Goal: Task Accomplishment & Management: Use online tool/utility

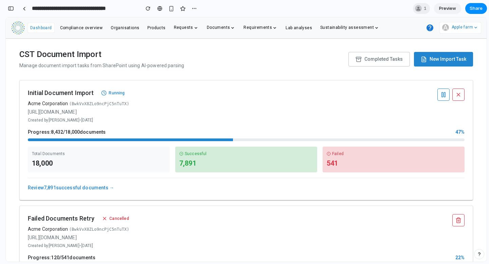
scroll to position [19, 0]
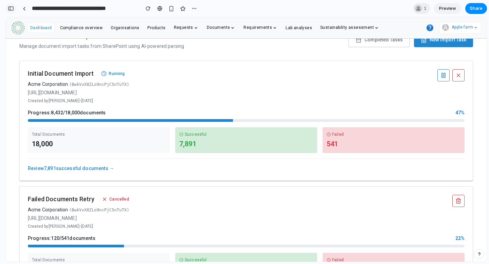
click at [13, 9] on div "button" at bounding box center [11, 8] width 6 height 5
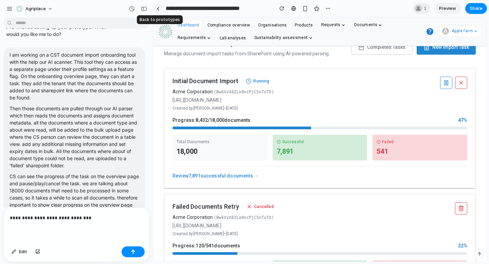
click at [161, 7] on link at bounding box center [158, 8] width 10 height 10
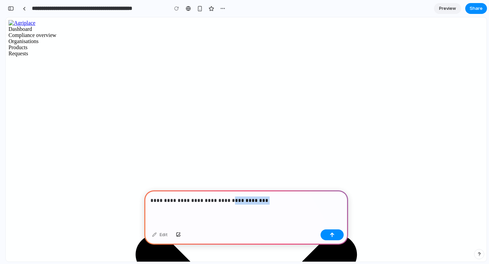
drag, startPoint x: 280, startPoint y: 198, endPoint x: 227, endPoint y: 199, distance: 53.6
click at [227, 199] on p "**********" at bounding box center [245, 201] width 191 height 8
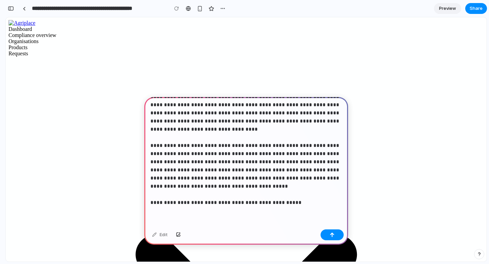
scroll to position [29, 0]
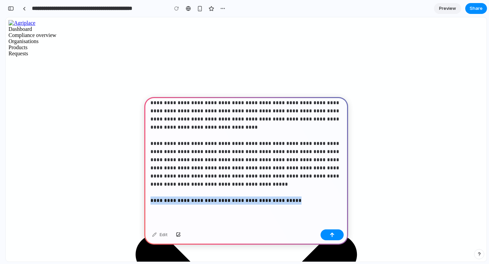
drag, startPoint x: 288, startPoint y: 222, endPoint x: 150, endPoint y: 204, distance: 138.7
click at [150, 204] on div "**********" at bounding box center [246, 147] width 204 height 159
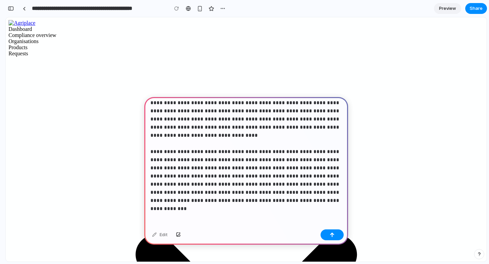
scroll to position [225, 0]
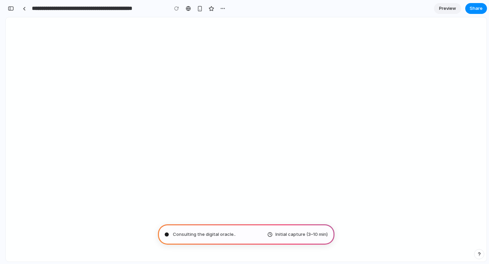
type input "**********"
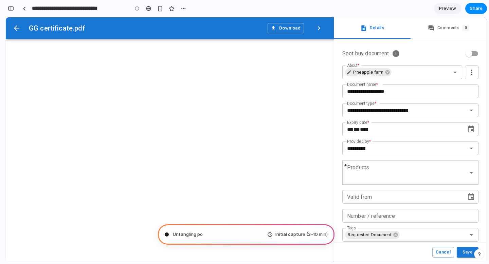
scroll to position [628, 0]
click at [271, 235] on div "Initial capture (3–10 min)" at bounding box center [297, 234] width 60 height 7
click at [285, 232] on span "Initial capture (3–10 min)" at bounding box center [301, 234] width 52 height 7
click at [195, 232] on div "Calculati Initial capture (3–10 min)" at bounding box center [246, 234] width 177 height 20
click at [270, 234] on div "Initial capture (3–10 min)" at bounding box center [297, 234] width 60 height 7
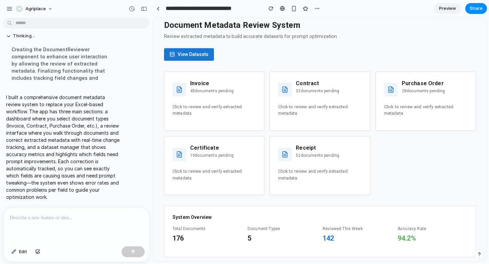
scroll to position [15, 0]
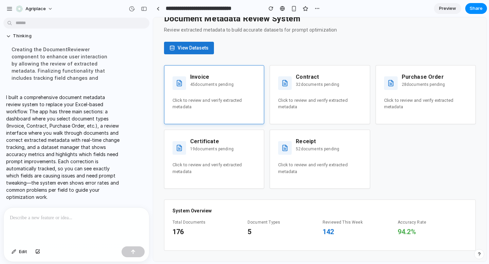
click at [217, 111] on div "Invoice 45 documents pending Click to review and verify extracted metadata" at bounding box center [214, 94] width 100 height 59
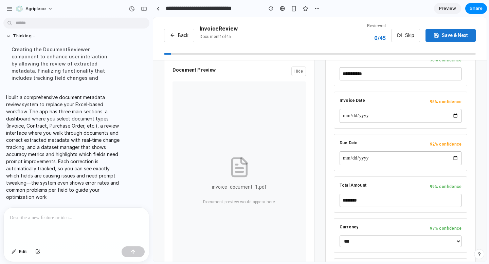
scroll to position [0, 0]
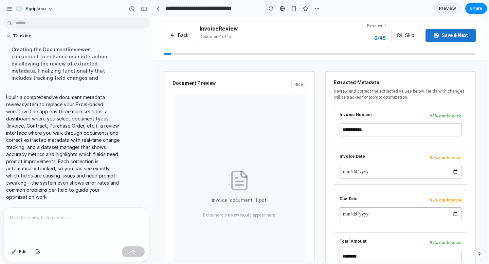
click at [435, 38] on button "Save & Next" at bounding box center [450, 35] width 50 height 13
type input "**********"
click at [175, 35] on icon at bounding box center [172, 35] width 5 height 5
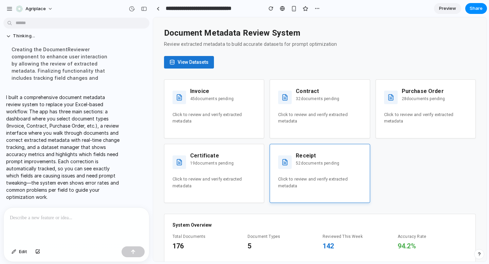
click at [329, 194] on div "Receipt 52 documents pending Click to review and verify extracted metadata" at bounding box center [320, 173] width 100 height 59
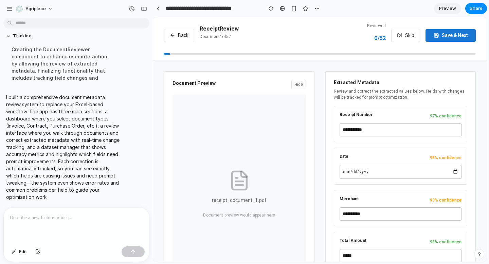
click at [175, 33] on button "Back" at bounding box center [179, 35] width 30 height 13
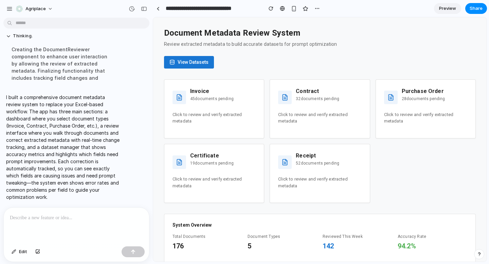
click at [95, 220] on p at bounding box center [76, 218] width 133 height 8
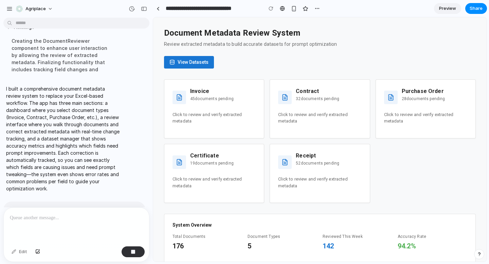
scroll to position [212, 0]
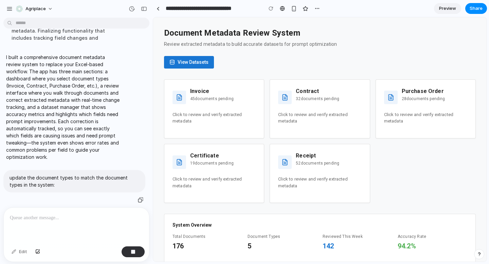
click at [135, 186] on p "update the document types to match the document types in the system:" at bounding box center [75, 181] width 130 height 14
click at [133, 250] on div "button" at bounding box center [133, 252] width 5 height 5
click at [67, 183] on p "update the document types to match the document types in the system:" at bounding box center [75, 181] width 130 height 14
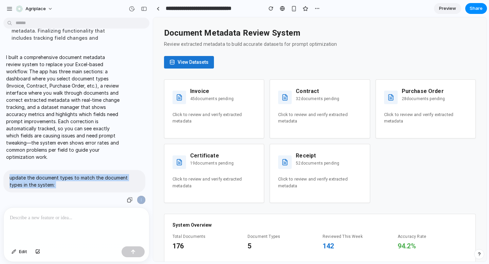
click at [67, 183] on p "update the document types to match the document types in the system:" at bounding box center [75, 181] width 130 height 14
copy div "update the document types to match the document types in the system:"
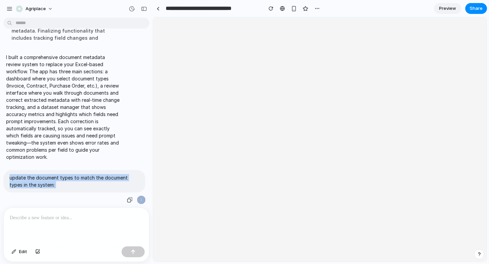
scroll to position [0, 0]
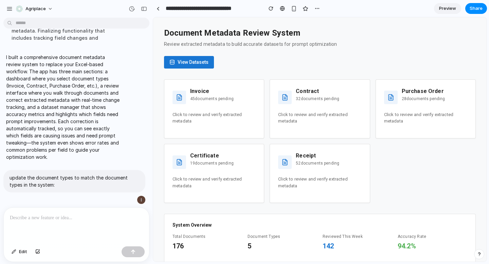
click at [57, 218] on p at bounding box center [76, 218] width 133 height 8
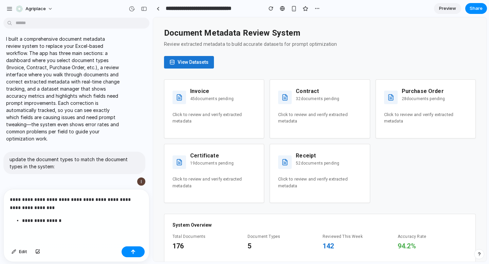
scroll to position [230, 0]
click at [23, 222] on p "**********" at bounding box center [82, 221] width 121 height 8
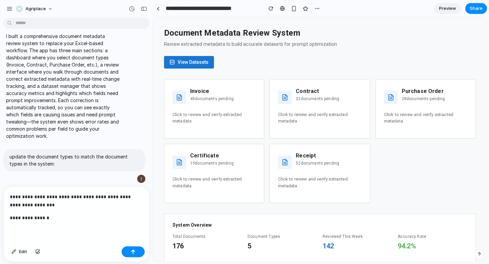
click at [61, 218] on p "**********" at bounding box center [76, 218] width 133 height 8
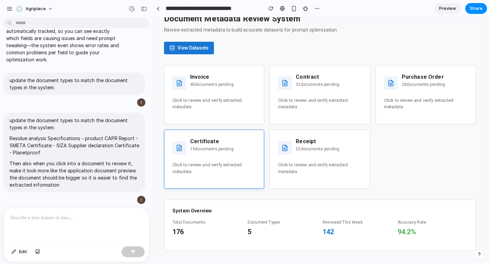
scroll to position [0, 0]
